Goal: Task Accomplishment & Management: Use online tool/utility

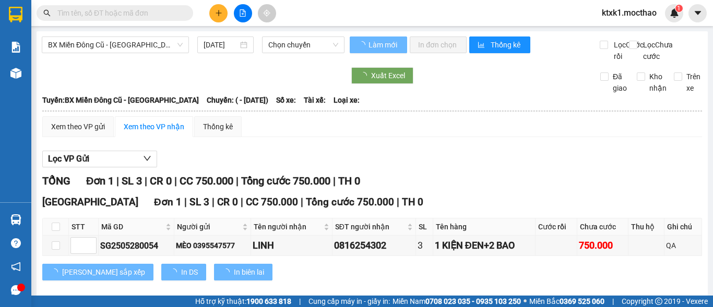
type input "[DATE]"
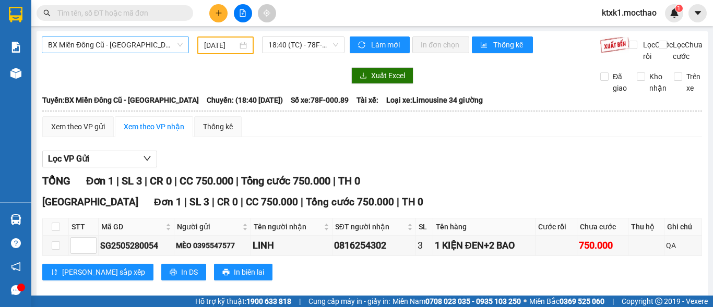
click at [137, 43] on span "BX Miền Đông Cũ - [GEOGRAPHIC_DATA]" at bounding box center [115, 45] width 135 height 16
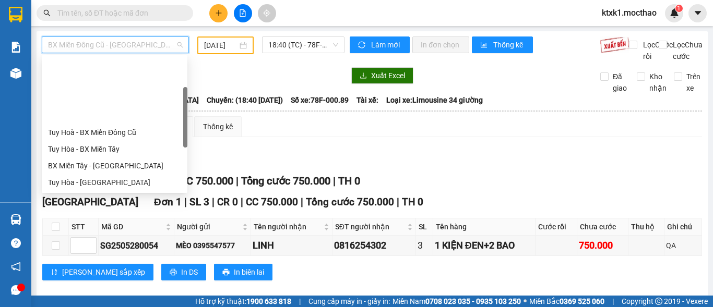
scroll to position [84, 0]
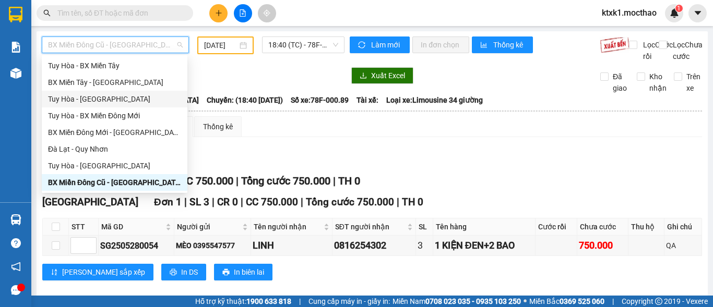
click at [103, 100] on div "Tuy Hòa - [GEOGRAPHIC_DATA]" at bounding box center [114, 98] width 133 height 11
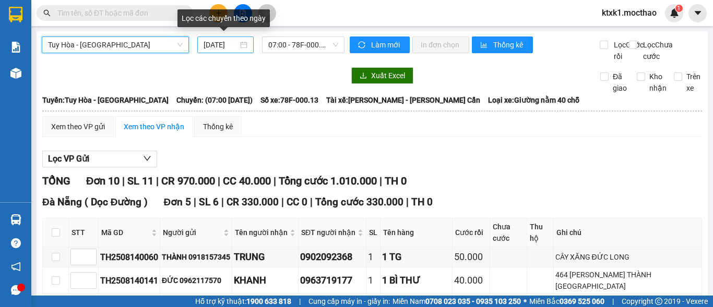
click at [218, 47] on input "[DATE]" at bounding box center [221, 44] width 34 height 11
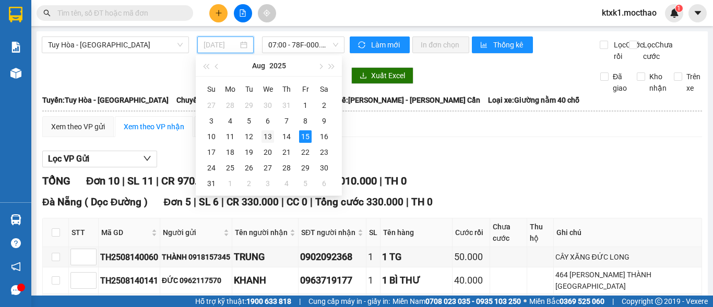
click at [268, 133] on div "13" at bounding box center [268, 137] width 13 height 13
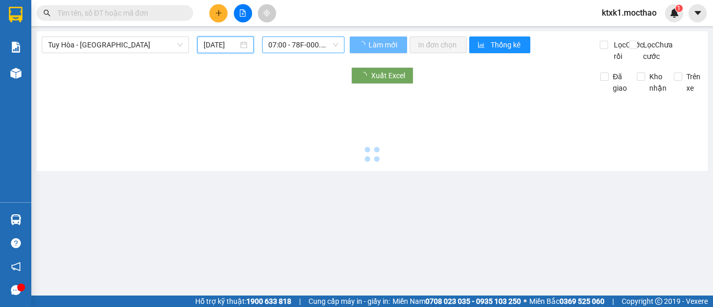
type input "[DATE]"
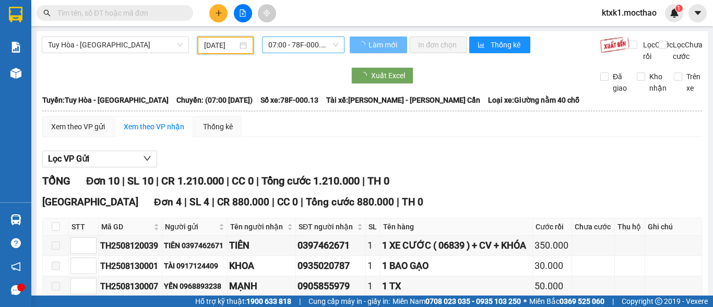
click at [285, 42] on span "07:00 - 78F-000.13" at bounding box center [303, 45] width 70 height 16
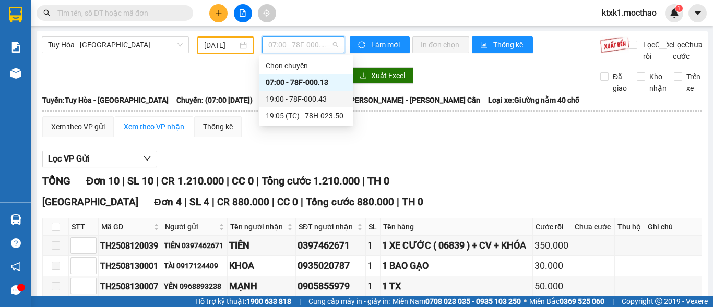
click at [299, 96] on div "19:00 - 78F-000.43" at bounding box center [306, 98] width 81 height 11
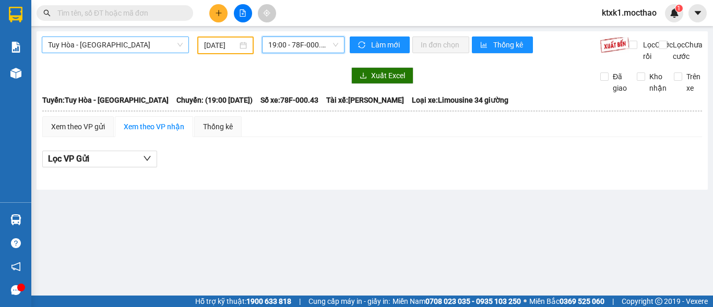
click at [125, 39] on span "Tuy Hòa - [GEOGRAPHIC_DATA]" at bounding box center [115, 45] width 135 height 16
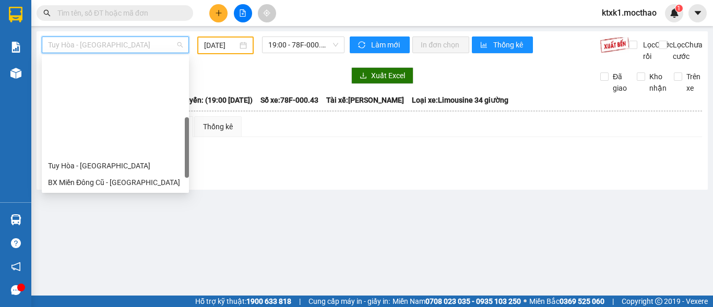
scroll to position [188, 0]
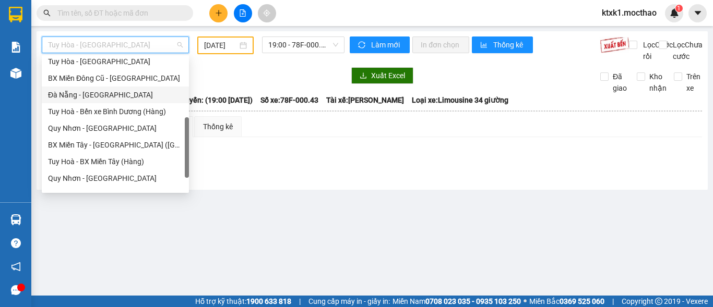
click at [95, 96] on div "Đà Nẵng - [GEOGRAPHIC_DATA]" at bounding box center [115, 94] width 135 height 11
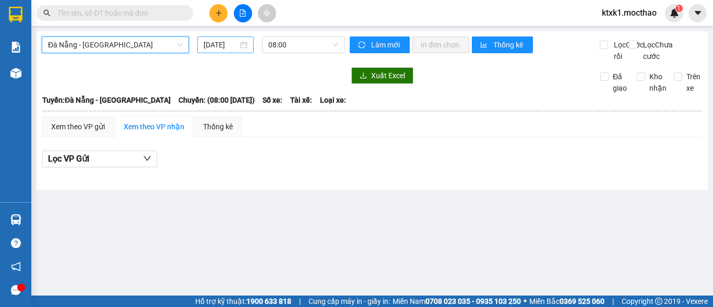
click at [224, 45] on input "[DATE]" at bounding box center [221, 44] width 34 height 11
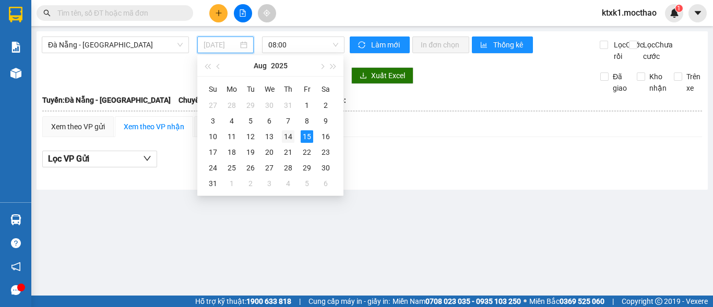
click at [287, 137] on div "14" at bounding box center [288, 137] width 13 height 13
type input "[DATE]"
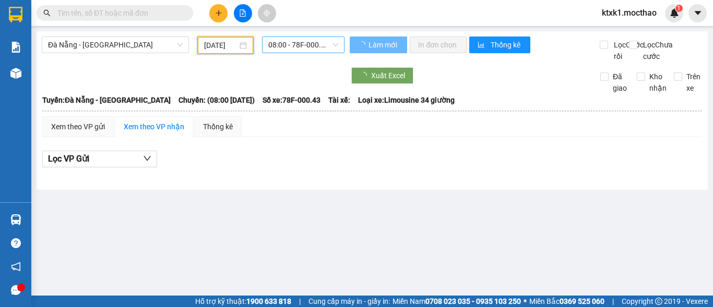
click at [293, 42] on span "08:00 - 78F-000.43" at bounding box center [303, 45] width 70 height 16
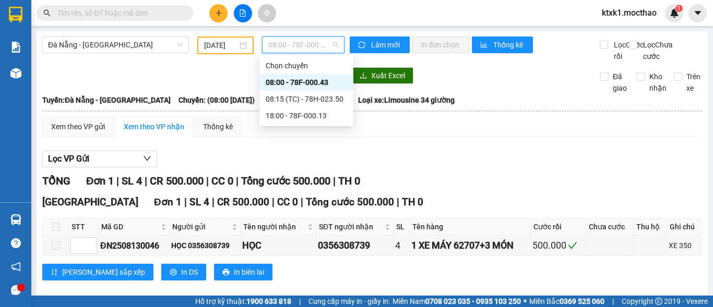
click at [309, 82] on div "08:00 - 78F-000.43" at bounding box center [306, 82] width 81 height 11
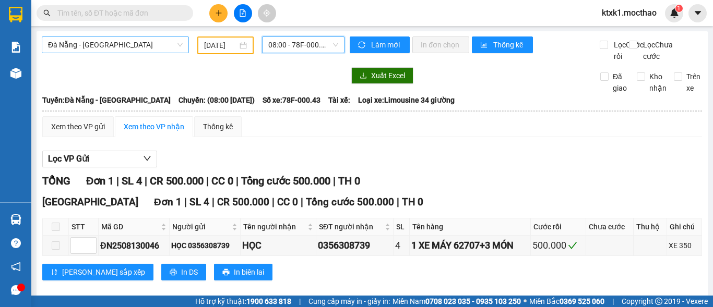
click at [124, 46] on span "Đà Nẵng - [GEOGRAPHIC_DATA]" at bounding box center [115, 45] width 135 height 16
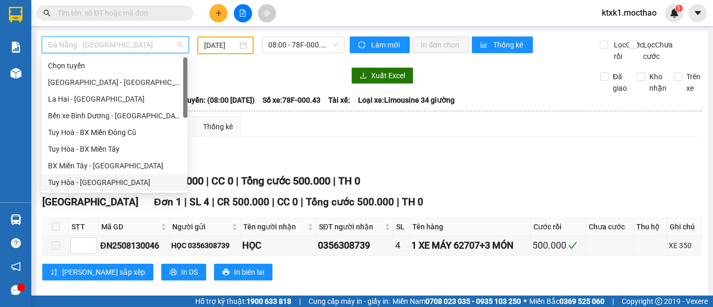
click at [98, 183] on div "Tuy Hòa - [GEOGRAPHIC_DATA]" at bounding box center [114, 182] width 133 height 11
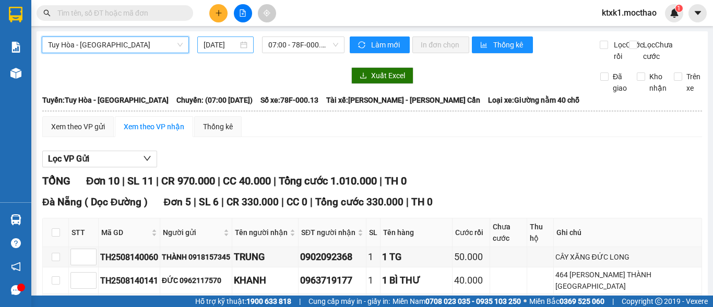
click at [214, 45] on input "[DATE]" at bounding box center [221, 44] width 34 height 11
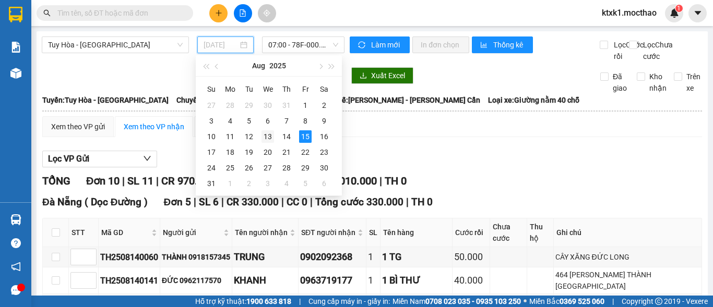
click at [267, 133] on div "13" at bounding box center [268, 137] width 13 height 13
type input "[DATE]"
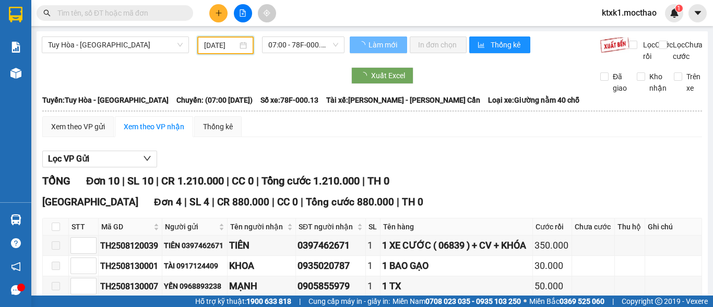
click at [283, 44] on span "07:00 - 78F-000.13" at bounding box center [303, 45] width 70 height 16
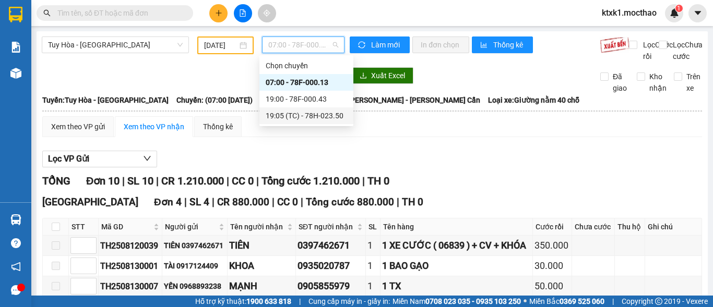
click at [323, 118] on div "19:05 (TC) - 78H-023.50" at bounding box center [306, 115] width 81 height 11
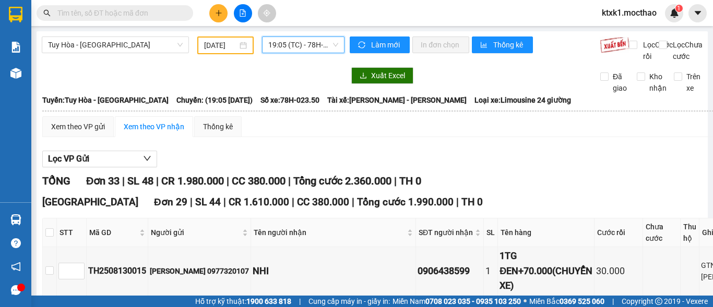
click at [277, 45] on span "19:05 (TC) - 78H-023.50" at bounding box center [303, 45] width 70 height 16
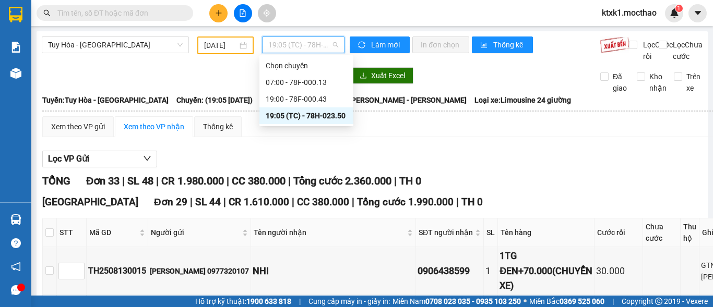
click at [312, 117] on div "19:05 (TC) - 78H-023.50" at bounding box center [306, 115] width 81 height 11
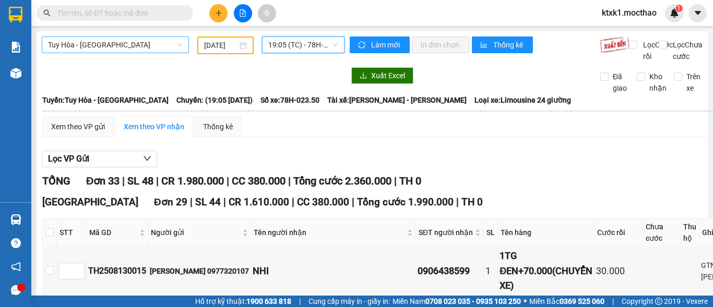
click at [102, 47] on span "Tuy Hòa - [GEOGRAPHIC_DATA]" at bounding box center [115, 45] width 135 height 16
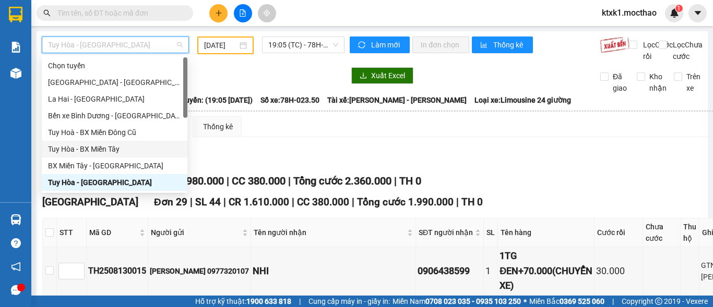
scroll to position [157, 0]
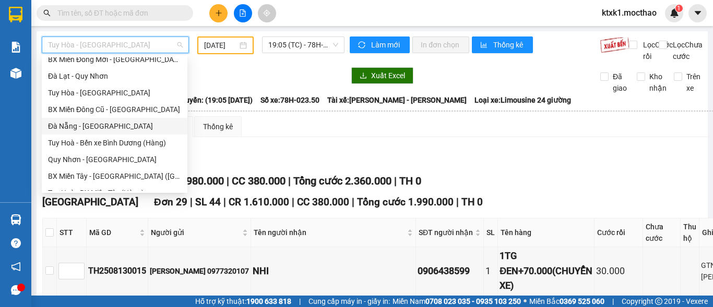
click at [102, 128] on div "Đà Nẵng - [GEOGRAPHIC_DATA]" at bounding box center [114, 126] width 133 height 11
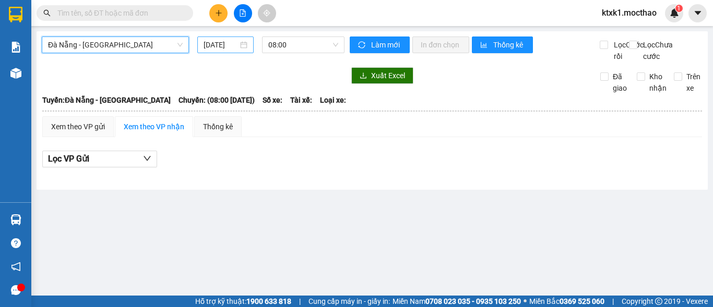
click at [217, 39] on input "[DATE]" at bounding box center [221, 44] width 34 height 11
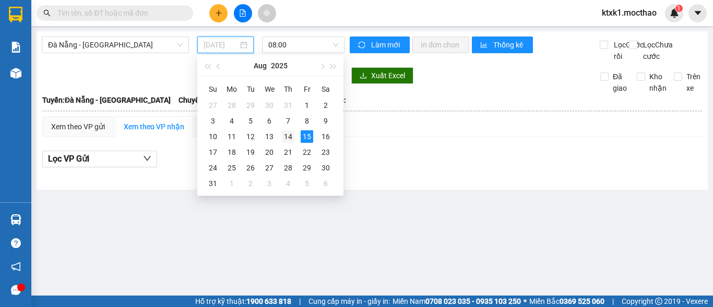
click at [289, 139] on div "14" at bounding box center [288, 137] width 13 height 13
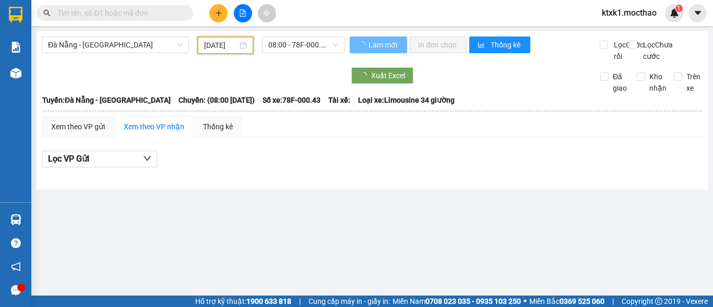
click at [294, 44] on span "08:00 - 78F-000.43" at bounding box center [303, 45] width 70 height 16
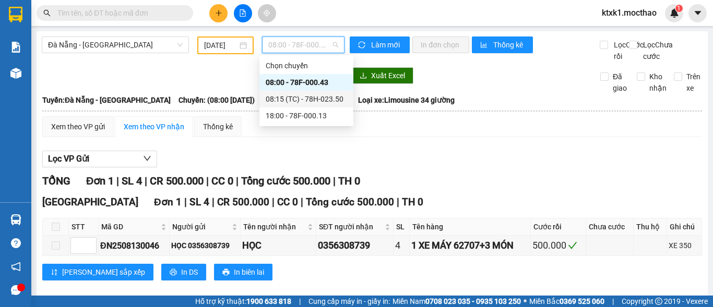
click at [324, 99] on div "08:15 (TC) - 78H-023.50" at bounding box center [306, 98] width 81 height 11
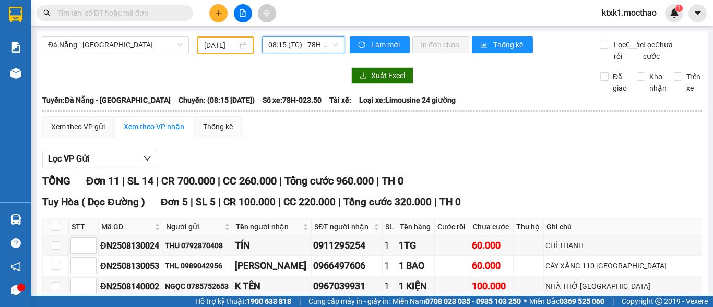
click at [297, 43] on span "08:15 (TC) - 78H-023.50" at bounding box center [303, 45] width 70 height 16
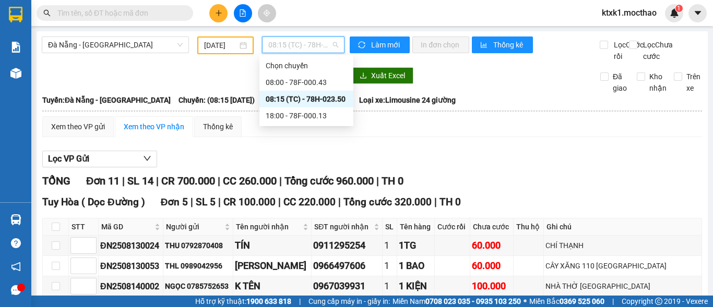
click at [300, 95] on div "08:15 (TC) - 78H-023.50" at bounding box center [306, 98] width 81 height 11
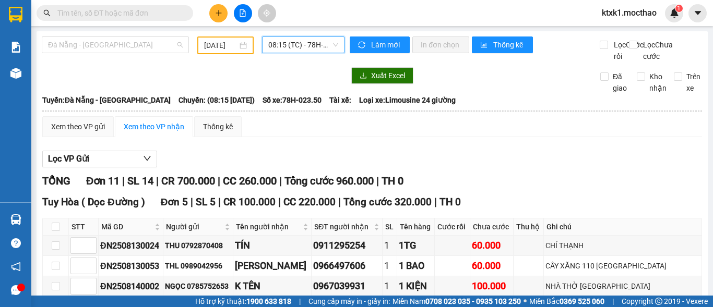
drag, startPoint x: 128, startPoint y: 48, endPoint x: 135, endPoint y: 79, distance: 31.5
click at [130, 48] on span "Đà Nẵng - [GEOGRAPHIC_DATA]" at bounding box center [115, 45] width 135 height 16
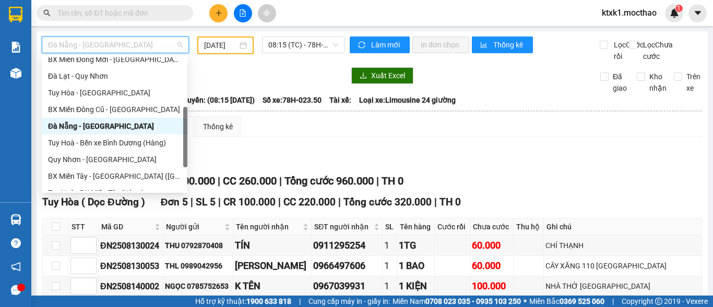
click at [107, 127] on div "Đà Nẵng - [GEOGRAPHIC_DATA]" at bounding box center [114, 126] width 133 height 11
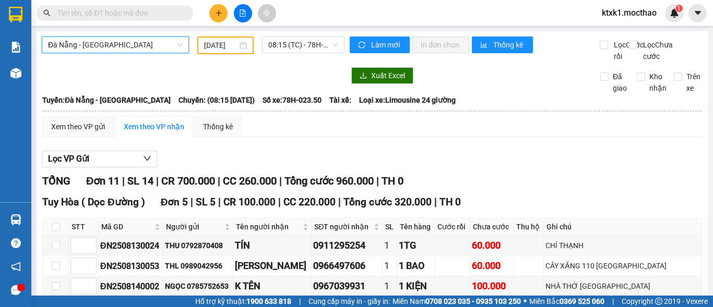
click at [209, 44] on input "[DATE]" at bounding box center [220, 45] width 33 height 11
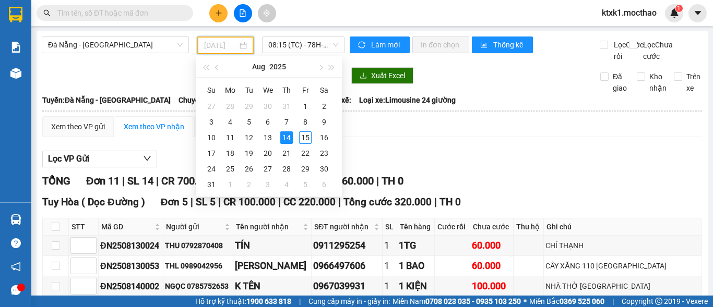
click at [289, 138] on div "14" at bounding box center [286, 138] width 13 height 13
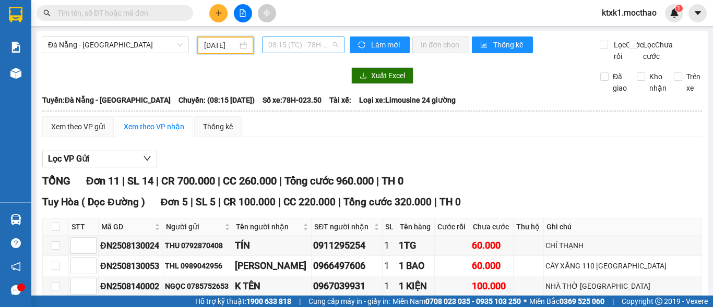
click at [272, 41] on span "08:15 (TC) - 78H-023.50" at bounding box center [303, 45] width 70 height 16
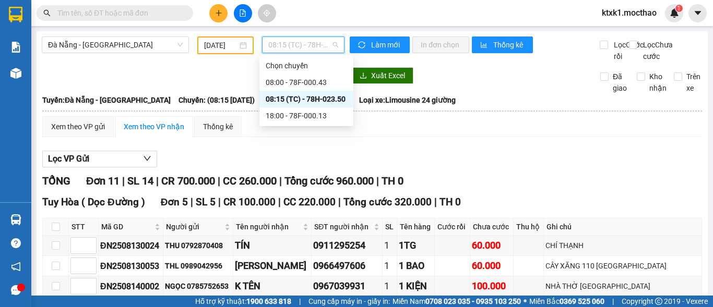
click at [288, 100] on div "08:15 (TC) - 78H-023.50" at bounding box center [306, 98] width 81 height 11
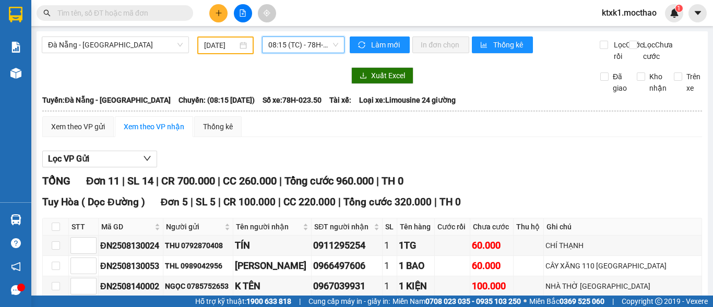
click at [208, 46] on input "[DATE]" at bounding box center [220, 45] width 33 height 11
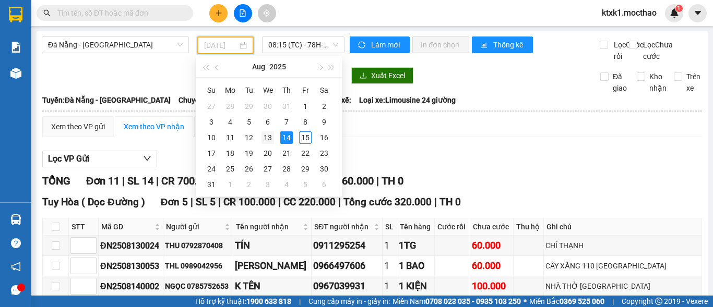
click at [270, 137] on div "13" at bounding box center [268, 138] width 13 height 13
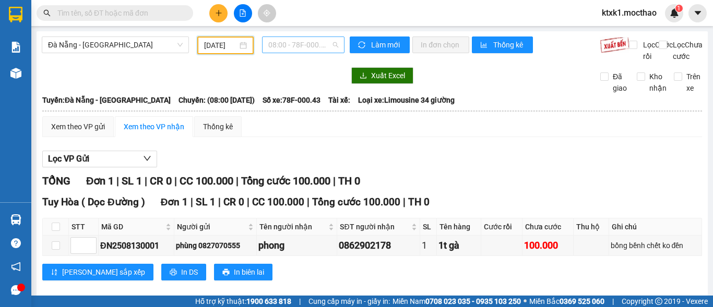
click at [283, 46] on span "08:00 - 78F-000.43" at bounding box center [303, 45] width 70 height 16
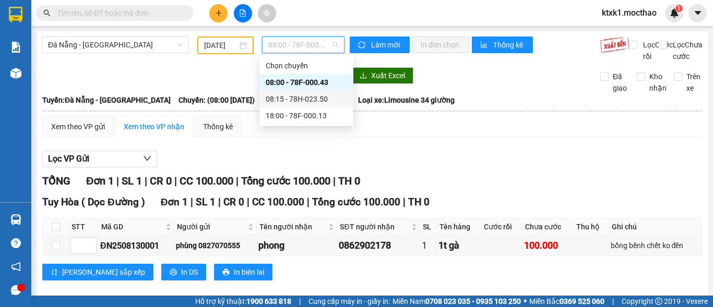
click at [304, 97] on div "08:15 - 78H-023.50" at bounding box center [306, 98] width 81 height 11
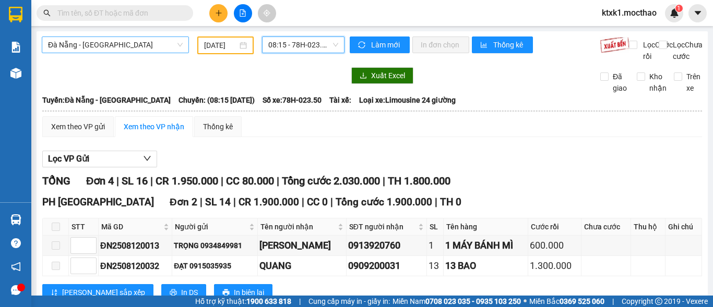
click at [123, 42] on span "Đà Nẵng - [GEOGRAPHIC_DATA]" at bounding box center [115, 45] width 135 height 16
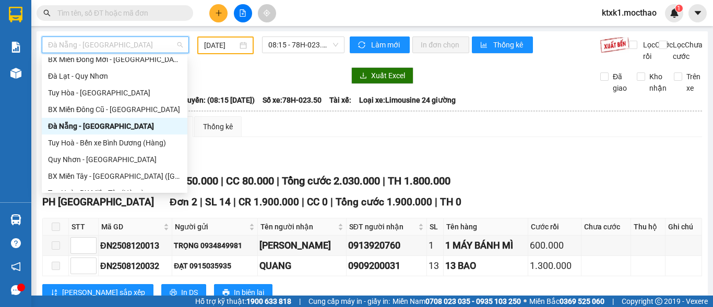
click at [97, 128] on div "Đà Nẵng - [GEOGRAPHIC_DATA]" at bounding box center [114, 126] width 133 height 11
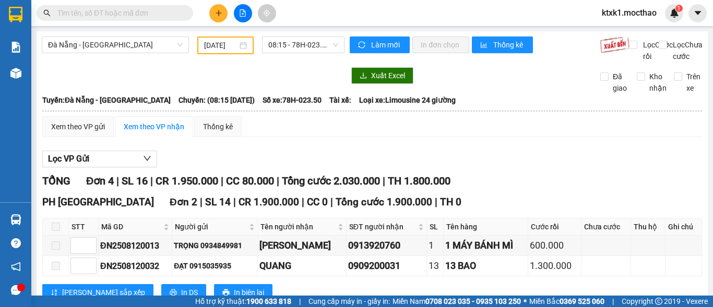
click at [218, 38] on div "[DATE]" at bounding box center [225, 46] width 56 height 18
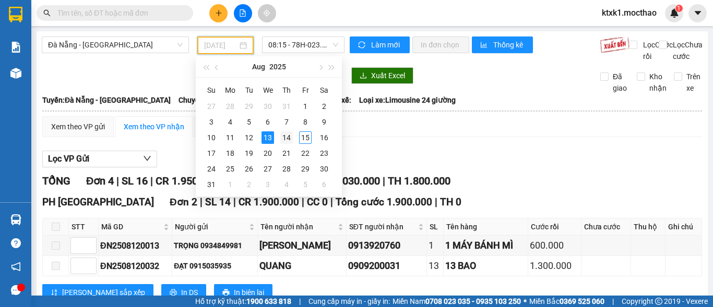
click at [285, 136] on div "14" at bounding box center [286, 138] width 13 height 13
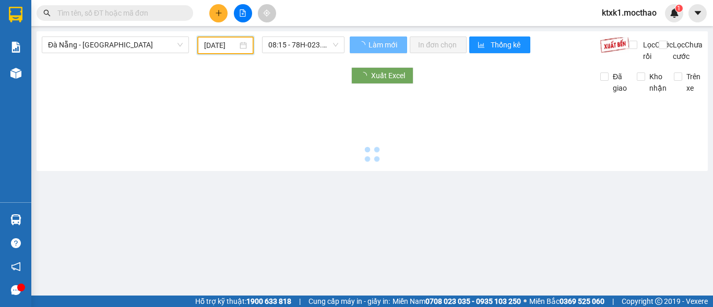
scroll to position [0, 4]
type input "[DATE]"
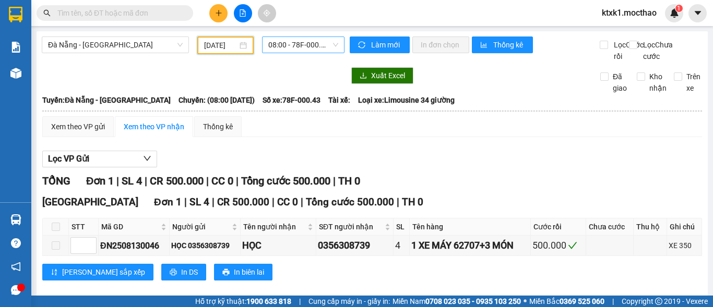
click at [299, 46] on span "08:00 - 78F-000.43" at bounding box center [303, 45] width 70 height 16
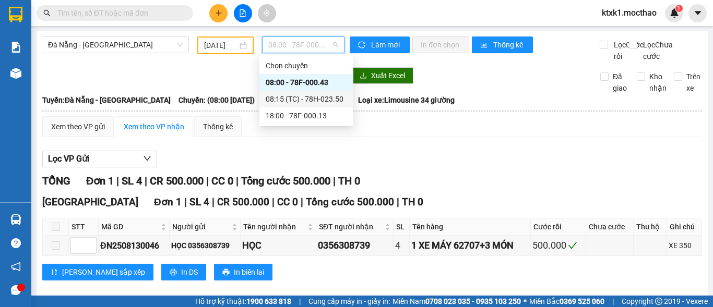
click at [314, 100] on div "08:15 (TC) - 78H-023.50" at bounding box center [306, 98] width 81 height 11
